Goal: Information Seeking & Learning: Learn about a topic

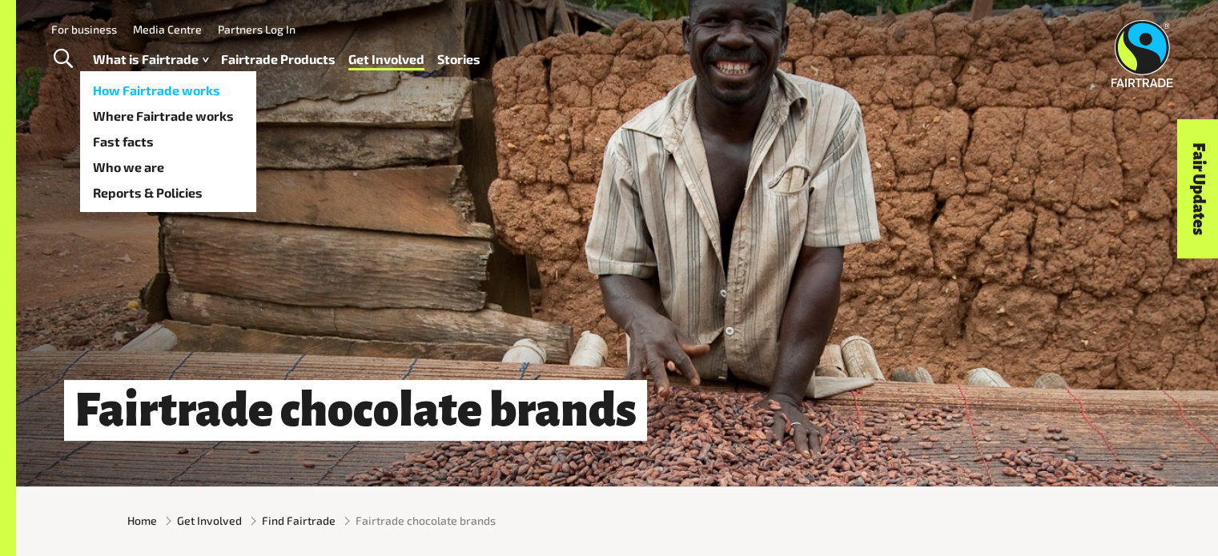
click at [177, 88] on link "How Fairtrade works" at bounding box center [168, 91] width 176 height 26
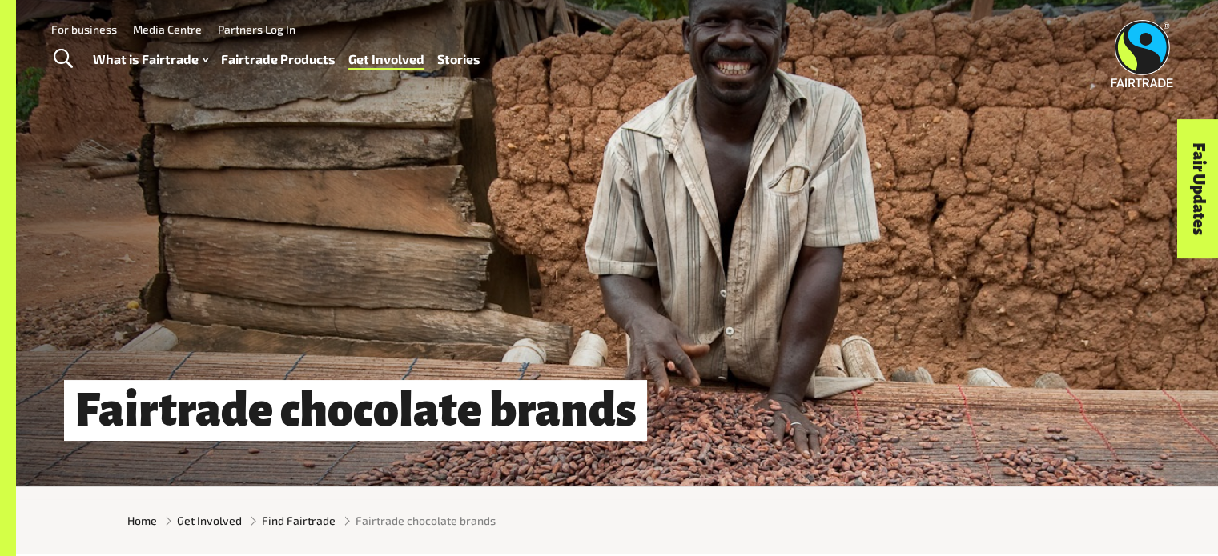
click at [446, 60] on link "Stories" at bounding box center [458, 59] width 43 height 23
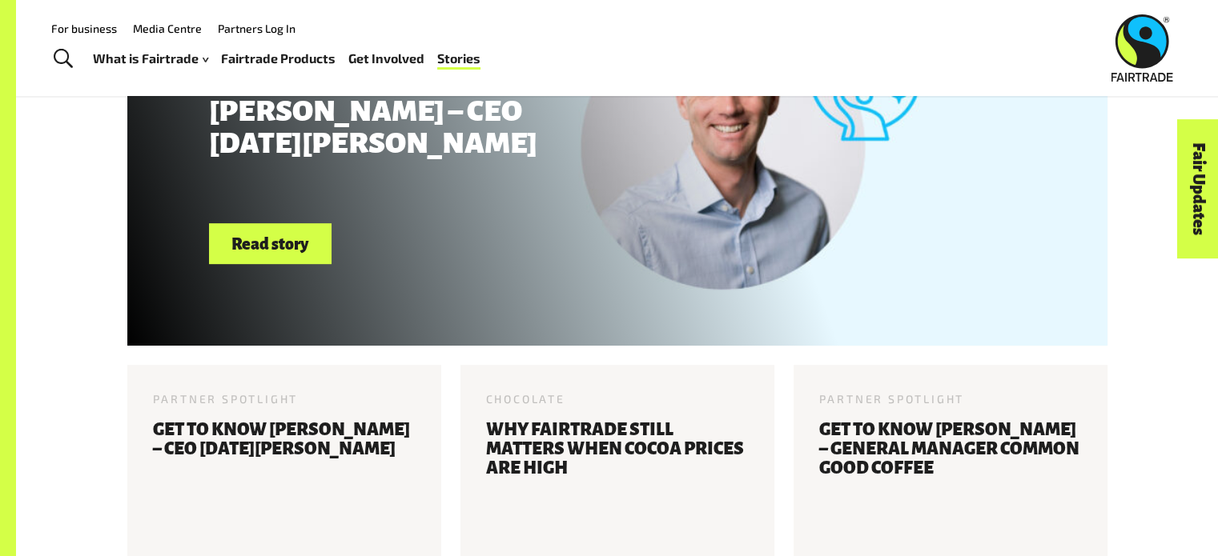
scroll to position [640, 0]
